Goal: Navigation & Orientation: Find specific page/section

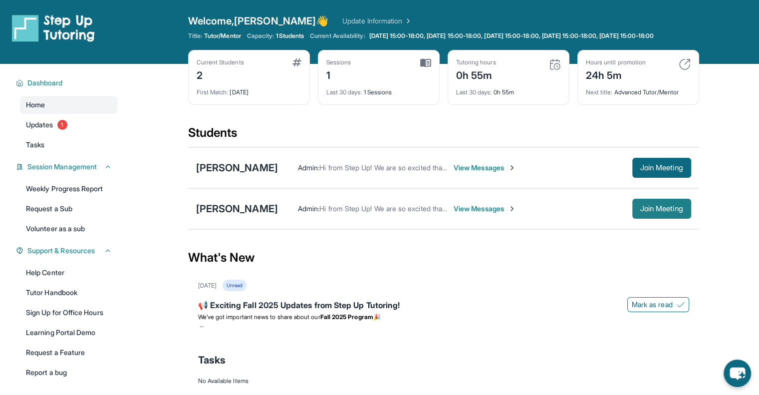
click at [646, 219] on button "Join Meeting" at bounding box center [662, 209] width 59 height 20
click at [473, 214] on span "View Messages" at bounding box center [485, 209] width 62 height 10
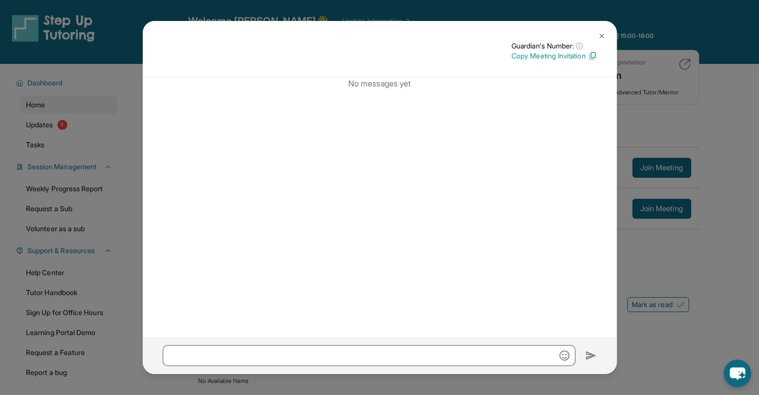
click at [605, 35] on img at bounding box center [602, 36] width 8 height 8
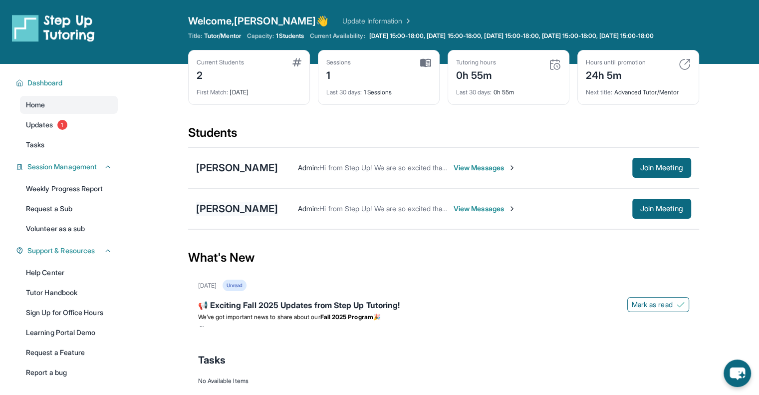
click at [225, 216] on div "[PERSON_NAME]" at bounding box center [237, 209] width 82 height 14
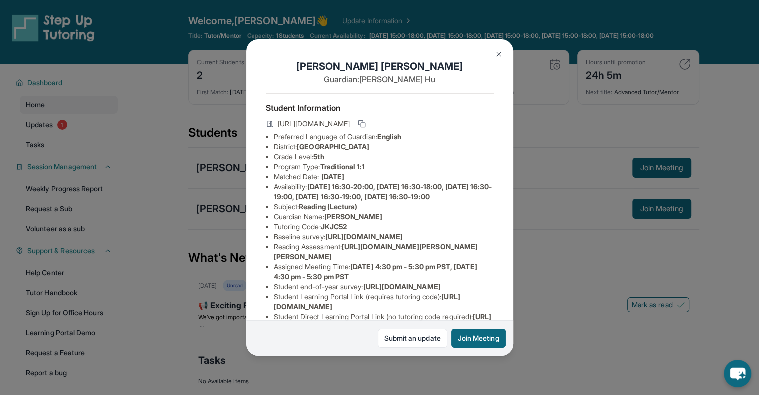
click at [496, 51] on img at bounding box center [499, 54] width 8 height 8
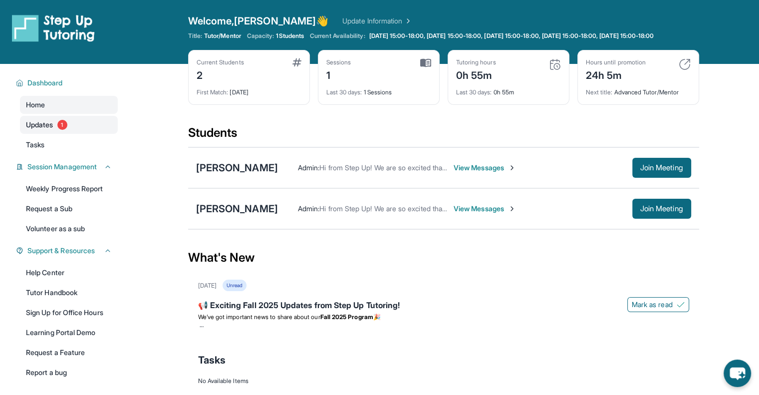
click at [65, 130] on span "1" at bounding box center [62, 125] width 10 height 10
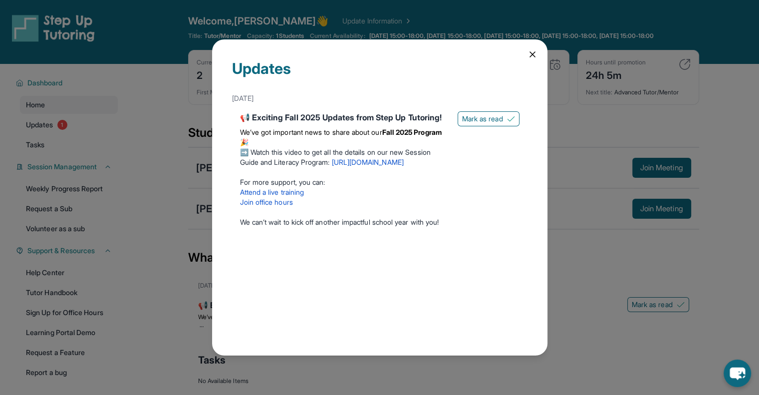
click at [526, 53] on div "Updates [DATE] 📢 Exciting Fall 2025 Updates from Step Up Tutoring! We’ve got im…" at bounding box center [380, 197] width 336 height 316
click at [529, 54] on icon at bounding box center [533, 54] width 10 height 10
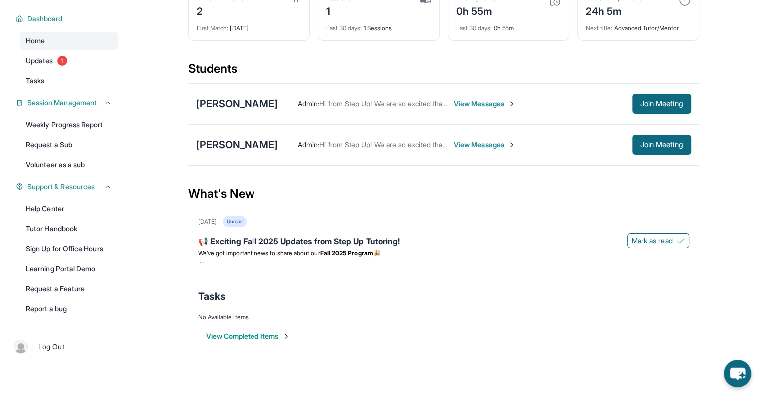
scroll to position [71, 0]
click at [74, 225] on link "Tutor Handbook" at bounding box center [69, 229] width 98 height 18
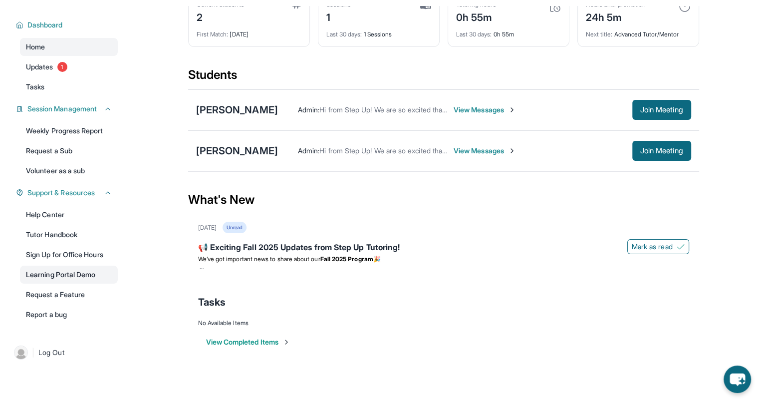
scroll to position [72, 0]
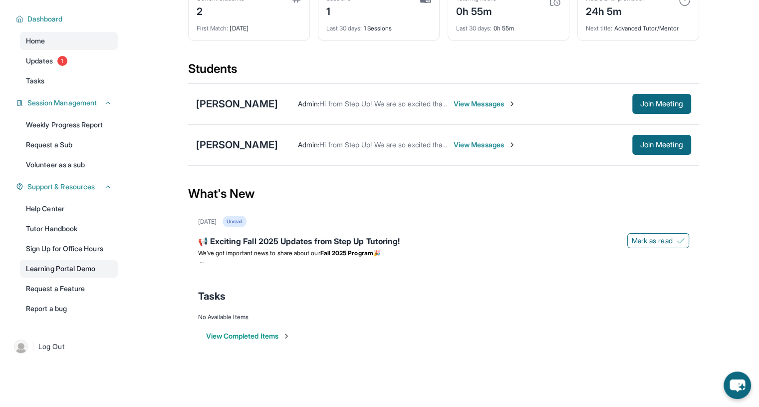
click at [668, 103] on span "Join Meeting" at bounding box center [662, 104] width 43 height 6
click at [248, 105] on div "[PERSON_NAME]" at bounding box center [237, 104] width 82 height 14
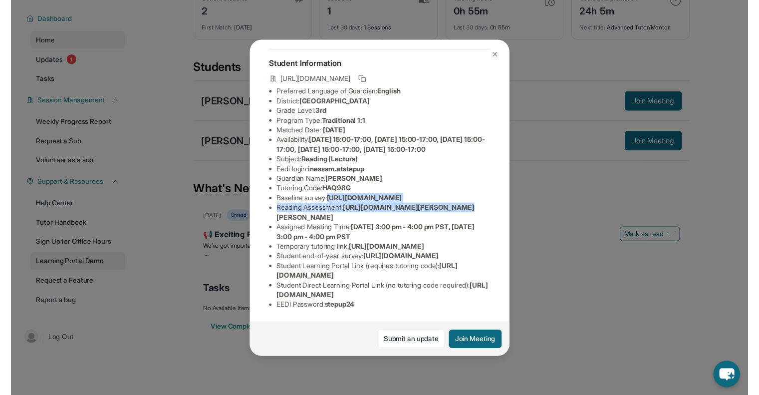
scroll to position [72, 364]
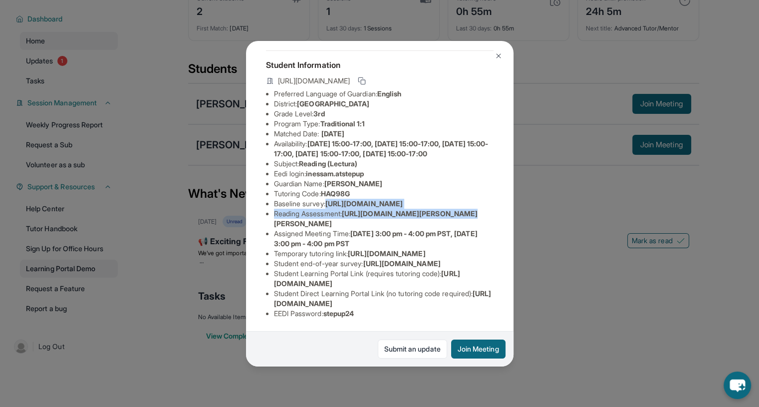
drag, startPoint x: 273, startPoint y: 203, endPoint x: 498, endPoint y: 225, distance: 226.7
click at [498, 225] on div "[PERSON_NAME] Guardian: [PERSON_NAME] Student Information [URL][DOMAIN_NAME] Pr…" at bounding box center [380, 204] width 268 height 326
copy span "[URL][DOMAIN_NAME]"
click at [499, 55] on img at bounding box center [499, 56] width 8 height 8
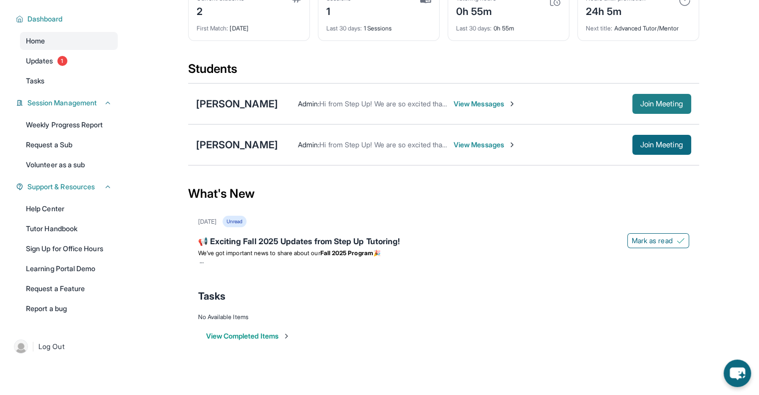
click at [657, 105] on span "Join Meeting" at bounding box center [662, 104] width 43 height 6
click at [66, 225] on link "Tutor Handbook" at bounding box center [69, 229] width 98 height 18
click at [246, 98] on div "[PERSON_NAME]" at bounding box center [237, 104] width 82 height 14
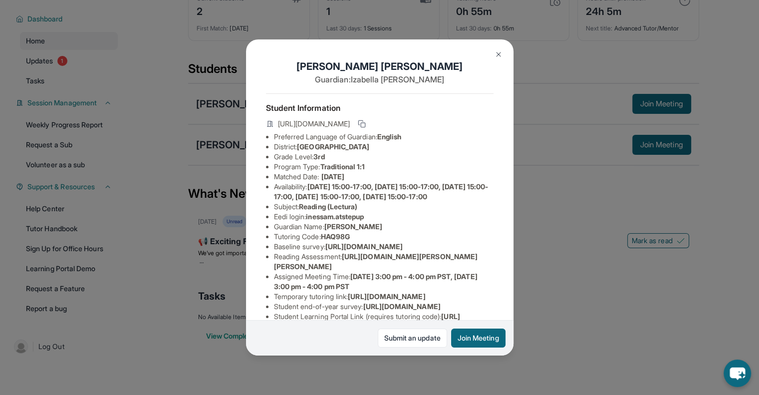
scroll to position [179, 0]
